Goal: Transaction & Acquisition: Purchase product/service

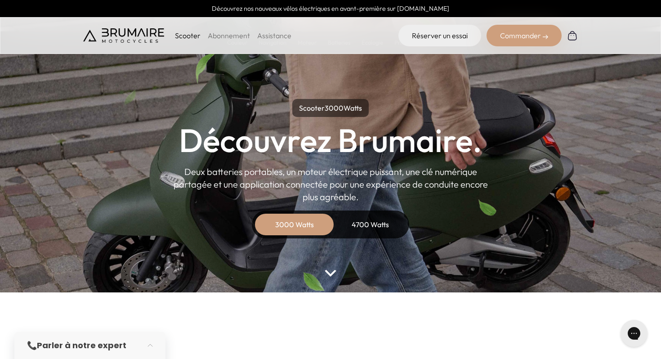
click at [235, 35] on link "Abonnement" at bounding box center [229, 35] width 42 height 9
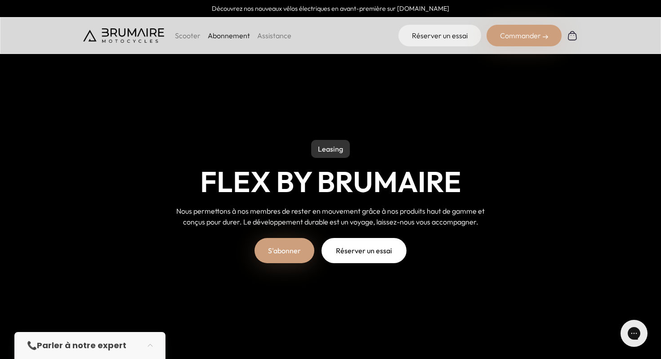
click at [183, 33] on p "Scooter" at bounding box center [188, 35] width 26 height 11
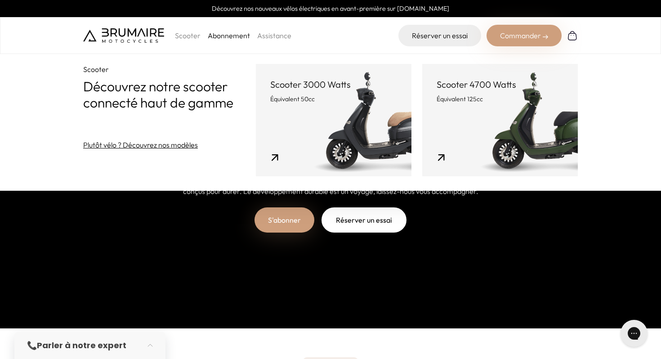
scroll to position [27, 0]
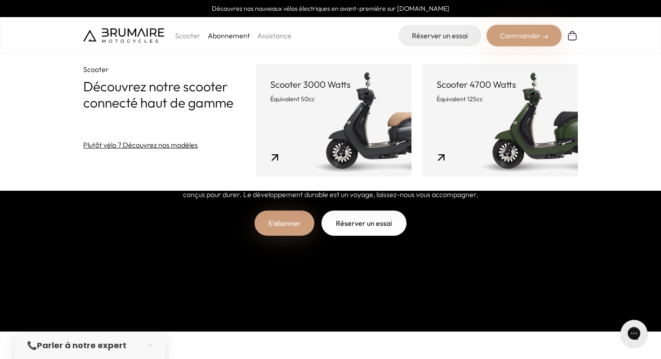
click at [487, 131] on link "Scooter 4700 Watts Équivalent 125cc" at bounding box center [500, 120] width 156 height 112
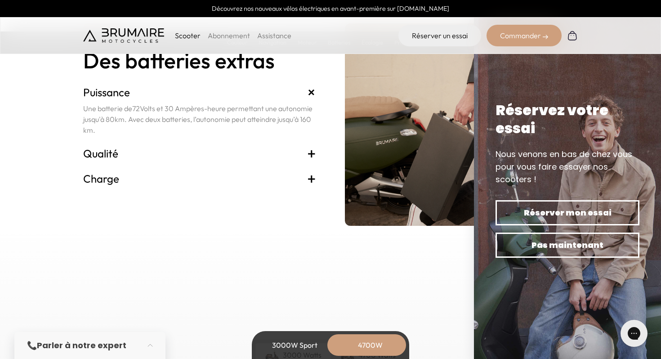
scroll to position [1998, 0]
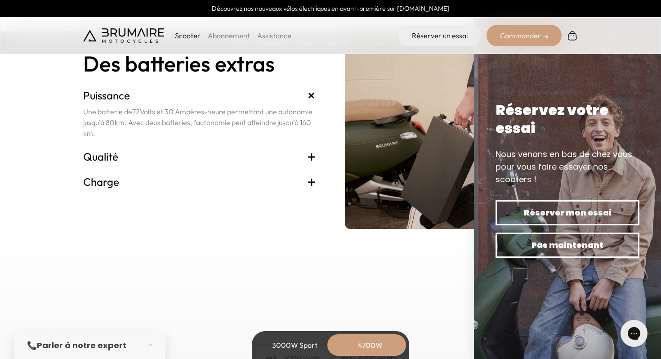
click at [260, 159] on h3 "Qualité +" at bounding box center [199, 156] width 233 height 14
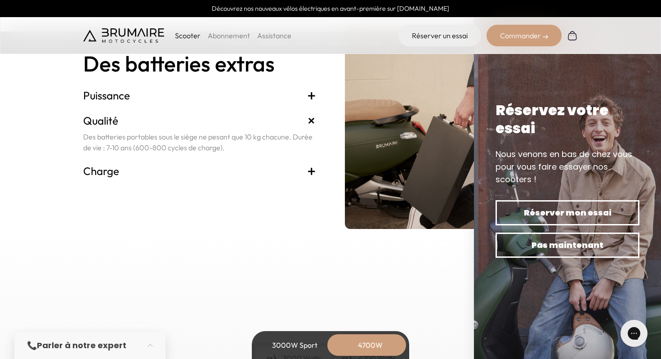
click at [258, 169] on h3 "Charge +" at bounding box center [199, 171] width 233 height 14
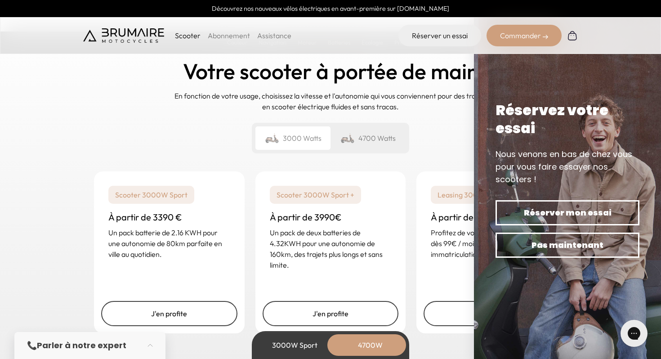
scroll to position [2229, 0]
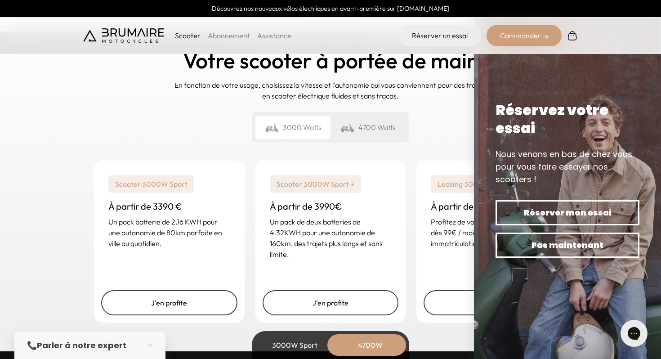
click at [147, 116] on div "Un rêve abordable Votre scooter à portée de main En fonction de votre usage, ch…" at bounding box center [330, 83] width 495 height 134
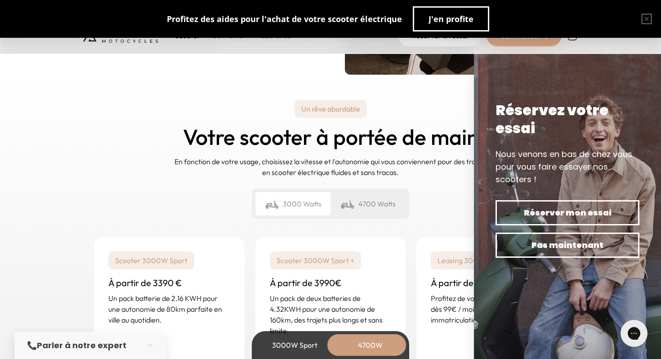
scroll to position [2153, 0]
click at [361, 206] on div "4700 Watts" at bounding box center [368, 203] width 75 height 23
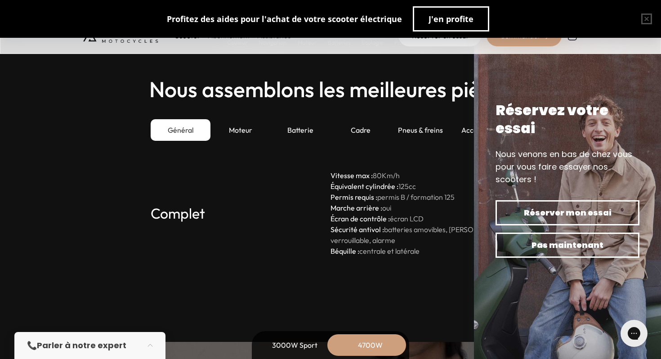
scroll to position [2551, 0]
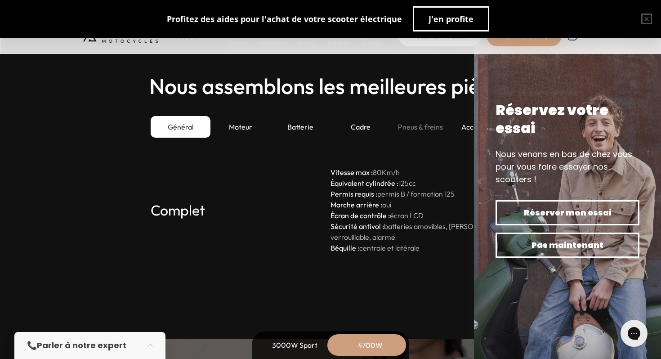
click at [407, 129] on div "Pneus & freins" at bounding box center [420, 127] width 60 height 22
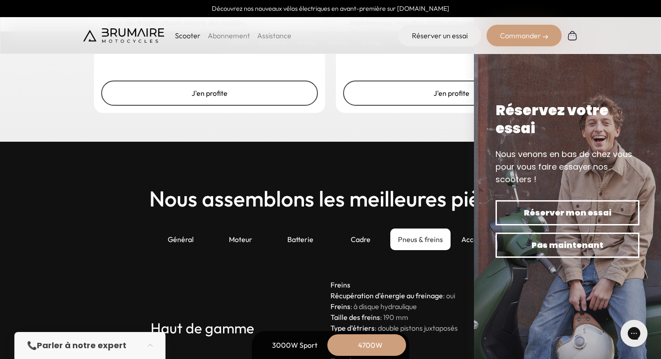
scroll to position [2438, 0]
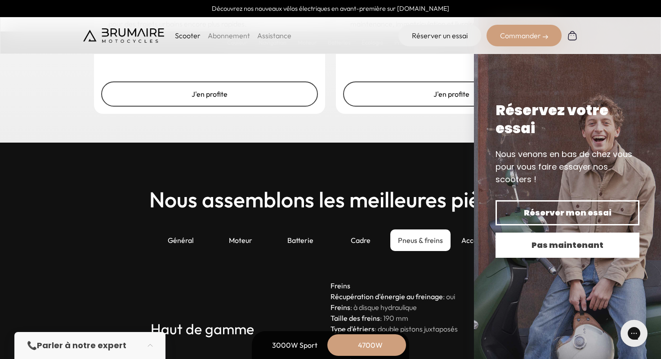
click at [566, 250] on span "Pas maintenant" at bounding box center [567, 245] width 112 height 13
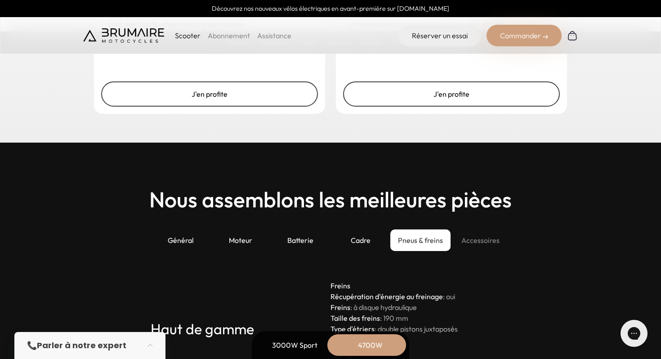
click at [476, 242] on div "Accessoires" at bounding box center [481, 240] width 60 height 22
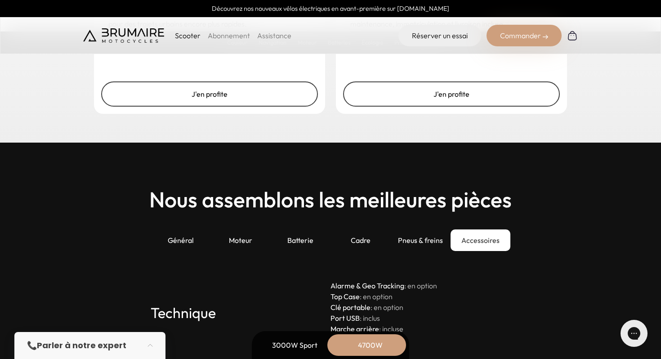
click at [474, 238] on div "Accessoires" at bounding box center [481, 240] width 60 height 22
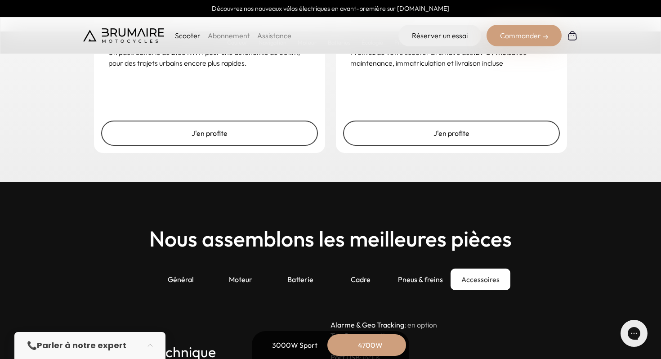
scroll to position [2404, 0]
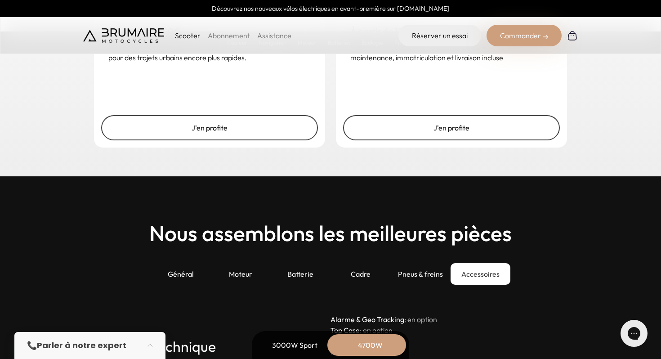
click at [475, 277] on div "Accessoires" at bounding box center [481, 274] width 60 height 22
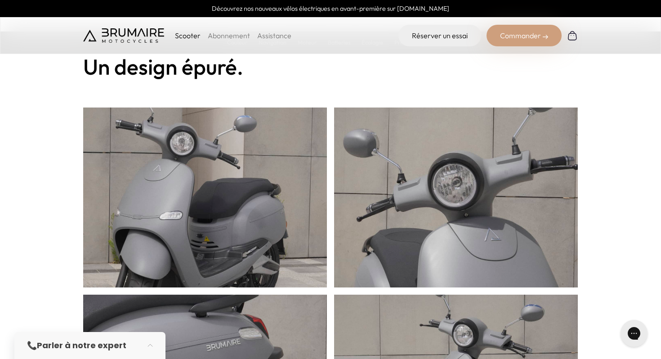
scroll to position [275, 0]
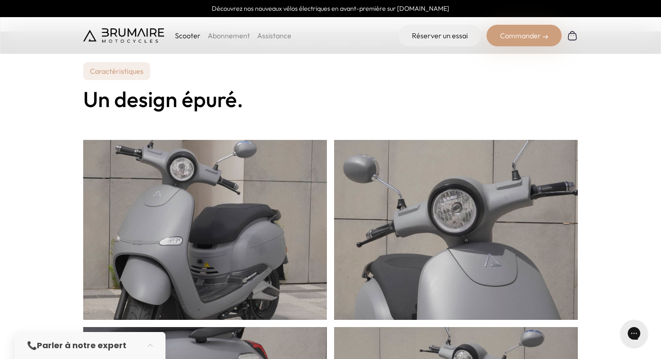
click at [96, 36] on img at bounding box center [123, 35] width 81 height 14
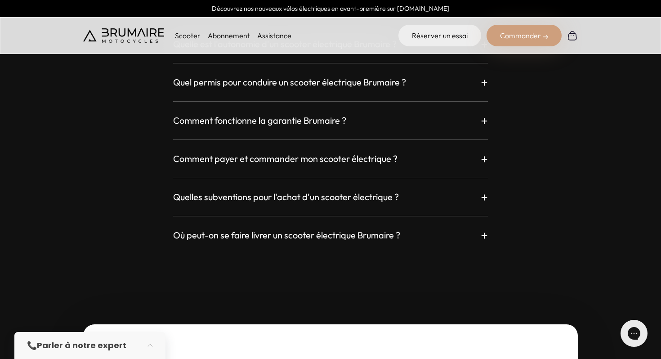
scroll to position [2569, 0]
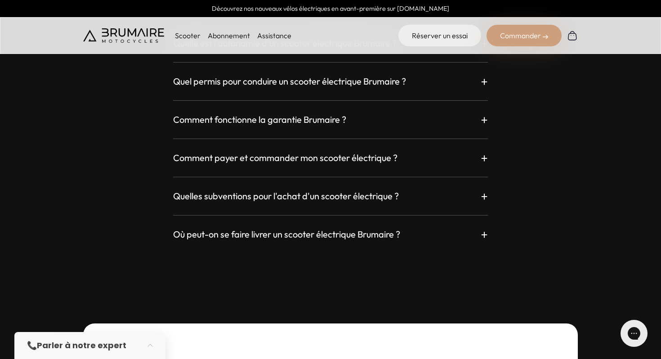
click at [201, 190] on h3 "Quelles subventions pour l'achat d'un scooter électrique ?" at bounding box center [286, 196] width 226 height 13
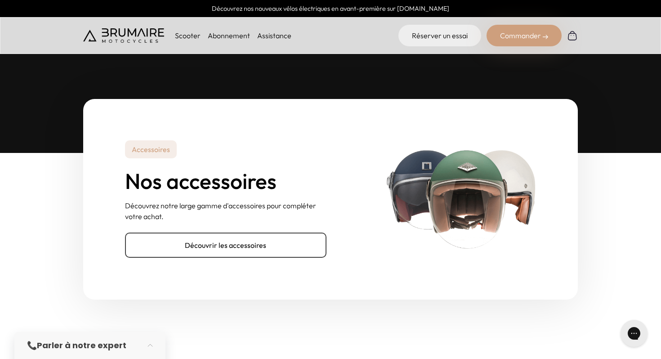
scroll to position [2865, 0]
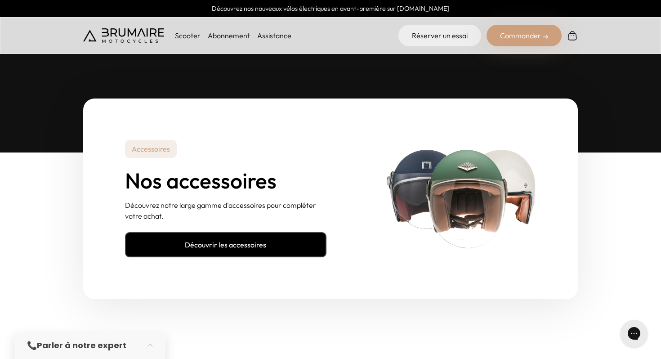
click at [193, 232] on link "Découvrir les accessoires" at bounding box center [226, 244] width 202 height 25
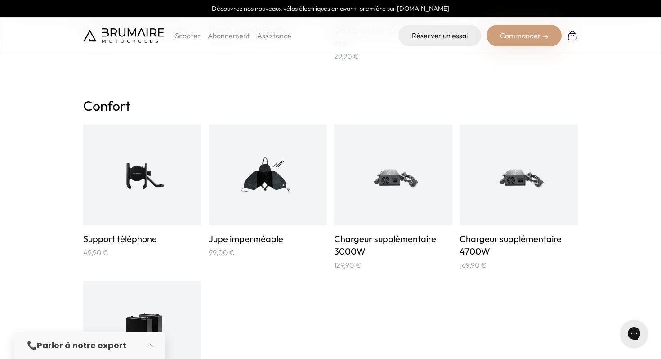
scroll to position [503, 0]
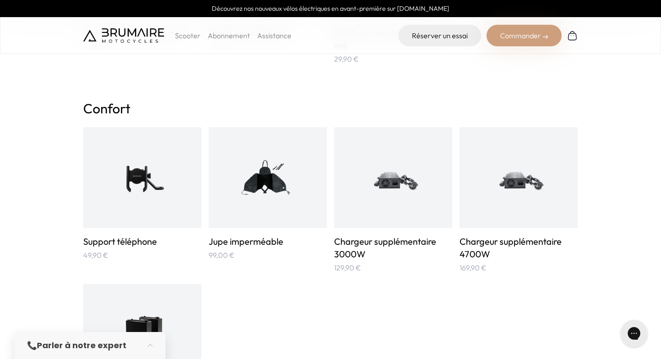
click at [262, 183] on img at bounding box center [268, 177] width 79 height 79
